Goal: Transaction & Acquisition: Purchase product/service

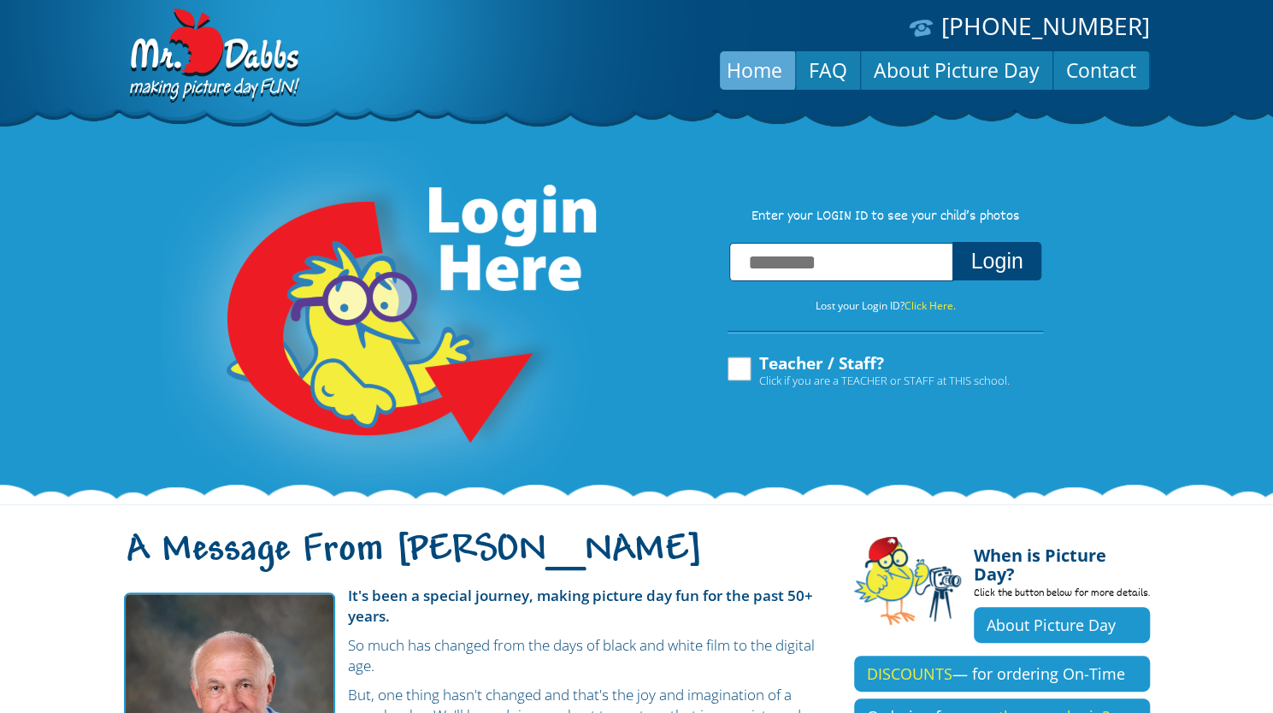
click at [781, 268] on input "text" at bounding box center [841, 262] width 224 height 38
type input "**********"
click at [952, 242] on button "Login" at bounding box center [996, 261] width 88 height 38
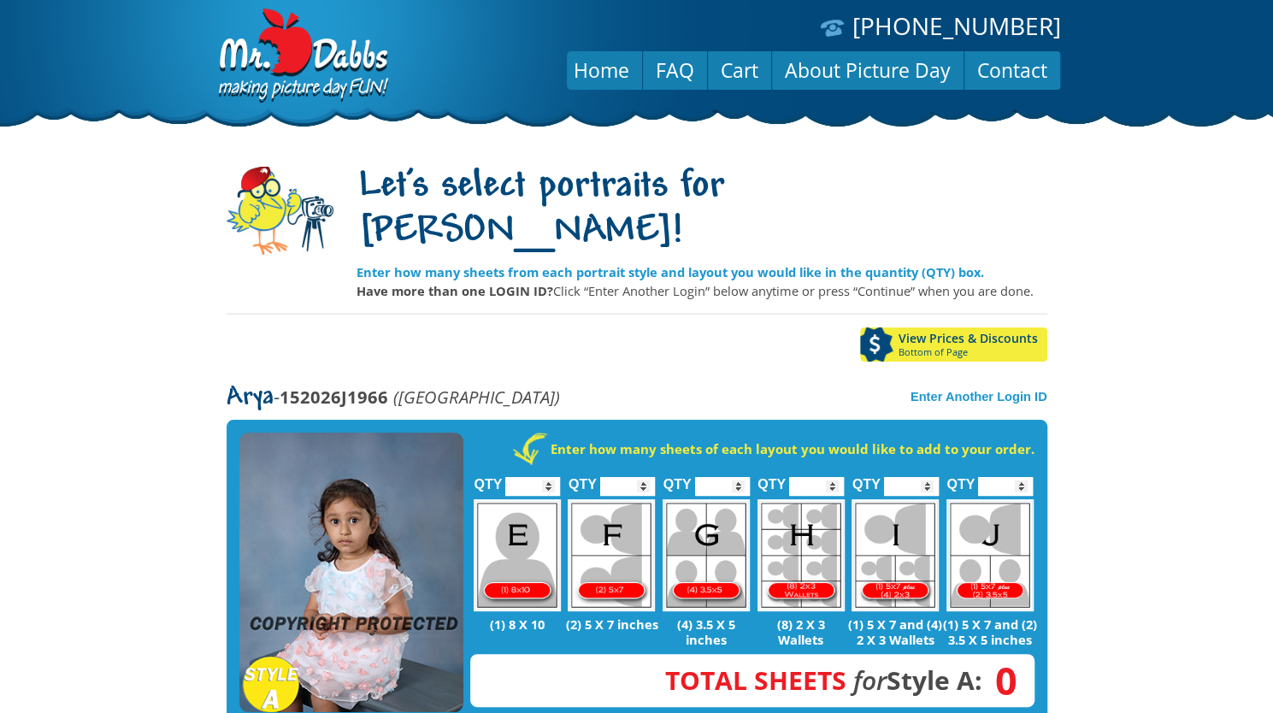
click at [389, 435] on img at bounding box center [351, 572] width 224 height 280
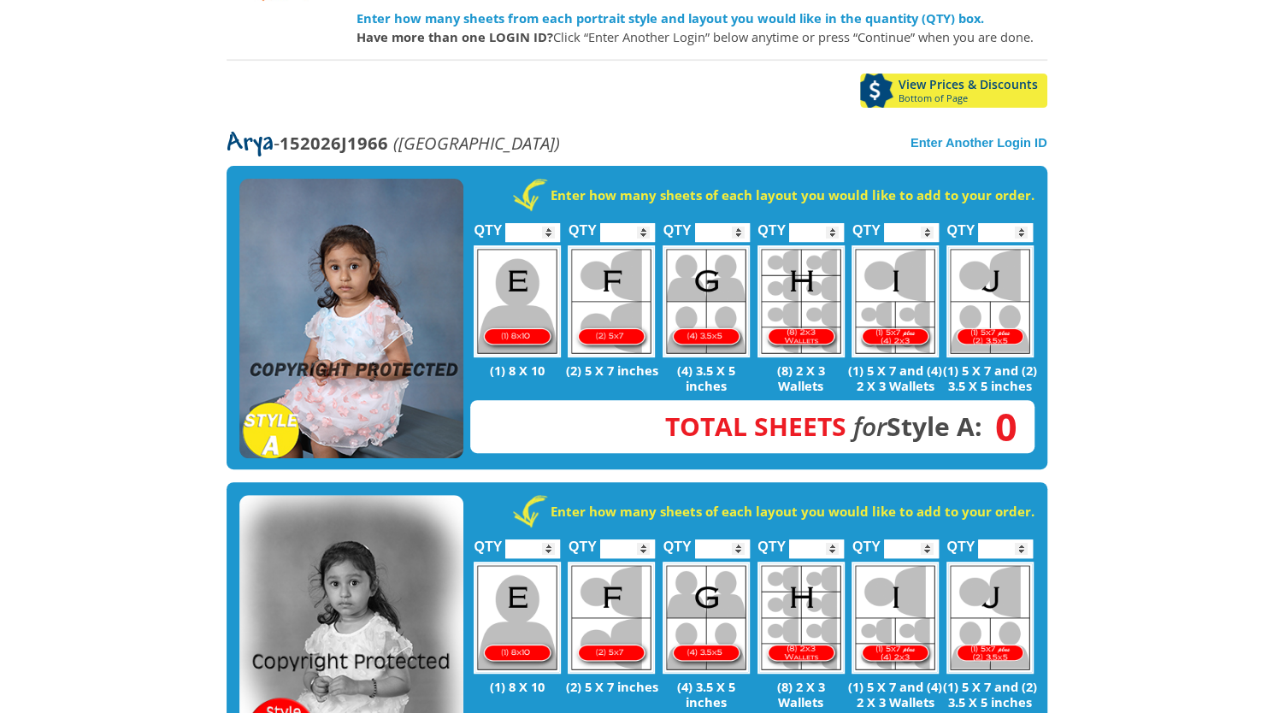
scroll to position [251, 0]
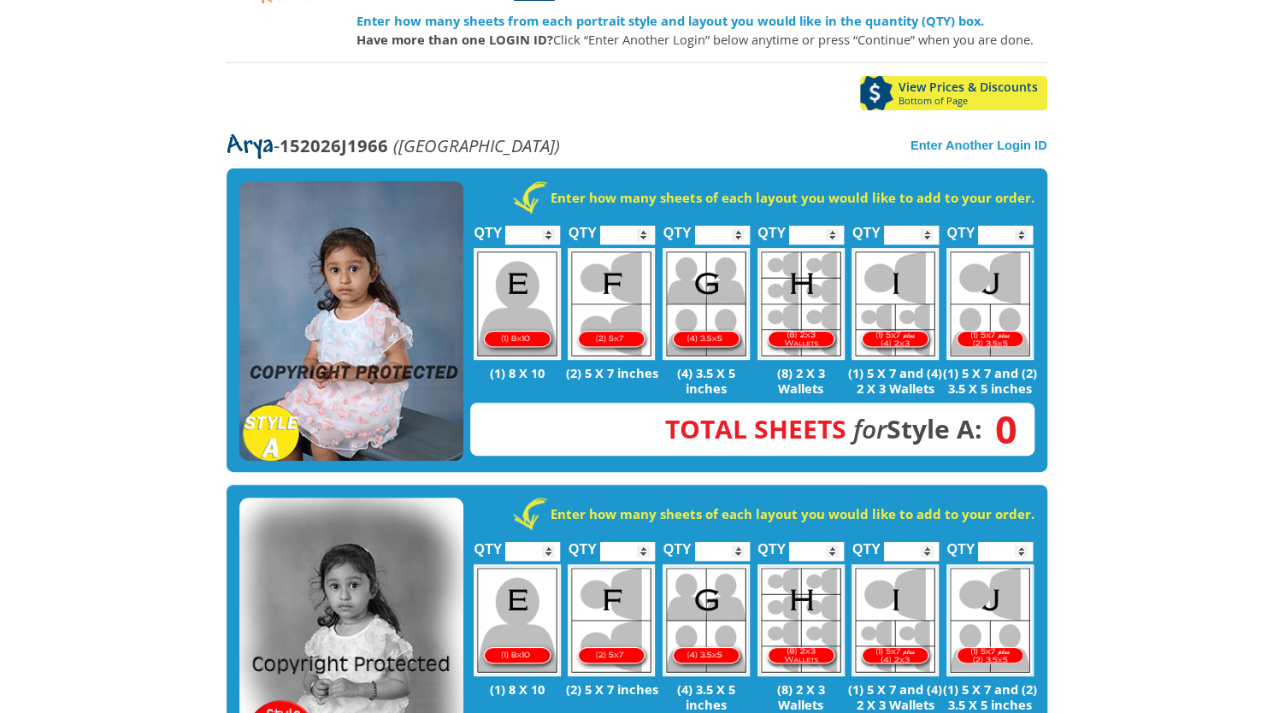
click at [354, 338] on img at bounding box center [351, 321] width 224 height 280
